Goal: Book appointment/travel/reservation

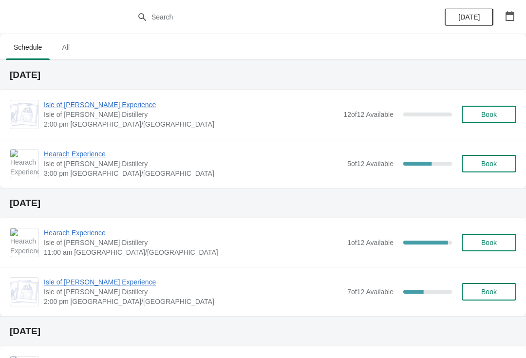
click at [60, 152] on span "Hearach Experience" at bounding box center [193, 154] width 299 height 10
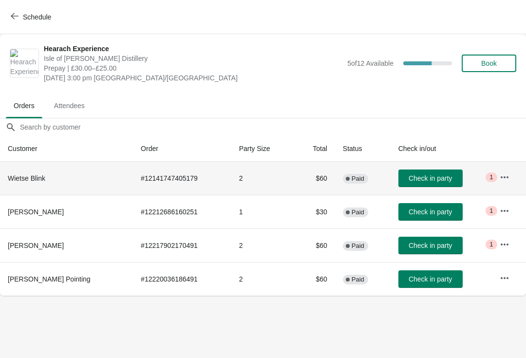
click at [492, 173] on span "1" at bounding box center [491, 177] width 3 height 8
click at [492, 179] on span "1" at bounding box center [491, 177] width 3 height 8
click at [503, 176] on icon "button" at bounding box center [505, 177] width 8 height 2
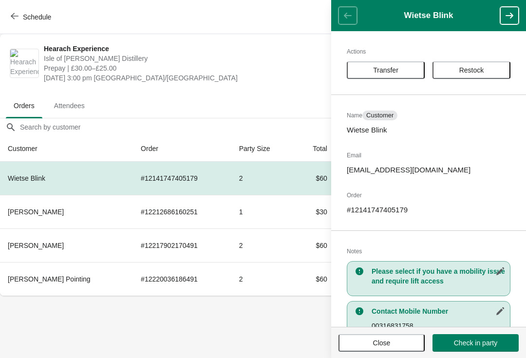
click at [399, 348] on button "Close" at bounding box center [382, 343] width 86 height 18
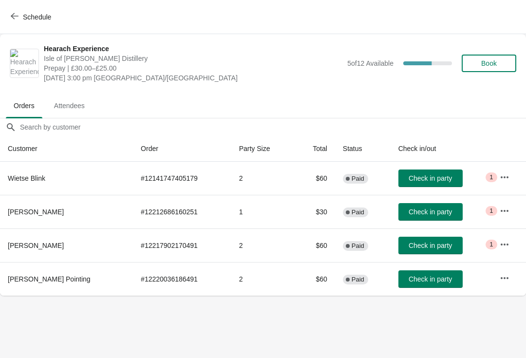
click at [506, 215] on icon "button" at bounding box center [505, 211] width 10 height 10
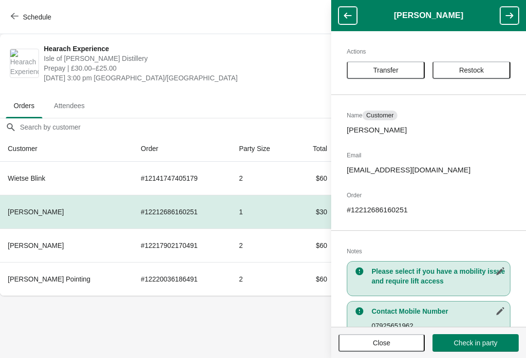
click at [401, 349] on button "Close" at bounding box center [382, 343] width 86 height 18
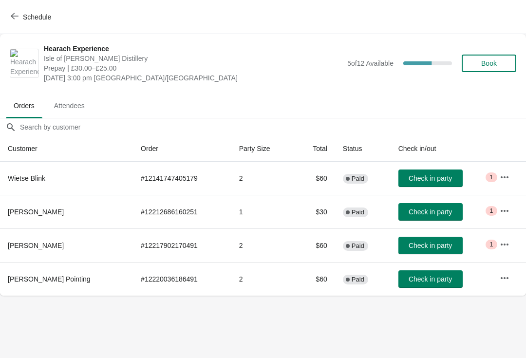
click at [507, 237] on button "button" at bounding box center [505, 245] width 18 height 18
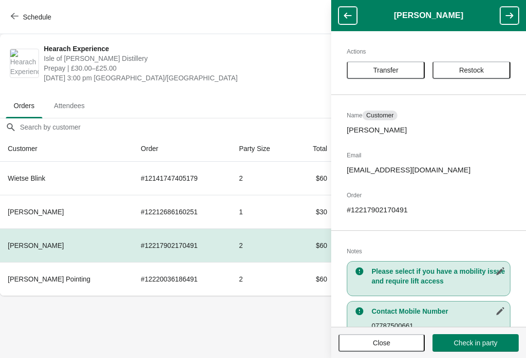
click at [400, 338] on button "Close" at bounding box center [382, 343] width 86 height 18
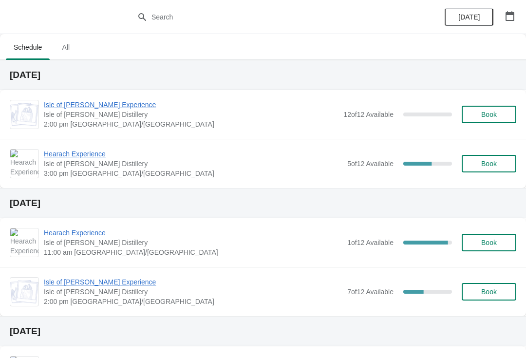
click at [67, 153] on span "Hearach Experience" at bounding box center [193, 154] width 299 height 10
click at [83, 100] on span "Isle of [PERSON_NAME] Experience" at bounding box center [191, 105] width 295 height 10
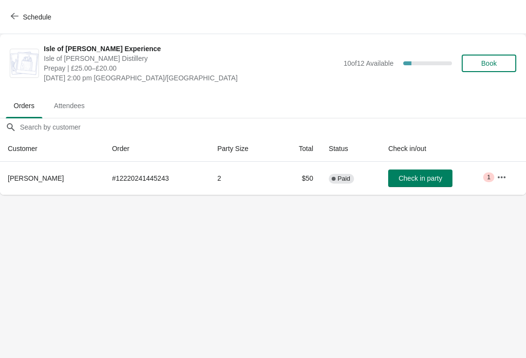
click at [12, 14] on icon "button" at bounding box center [15, 16] width 8 height 8
